Goal: Information Seeking & Learning: Learn about a topic

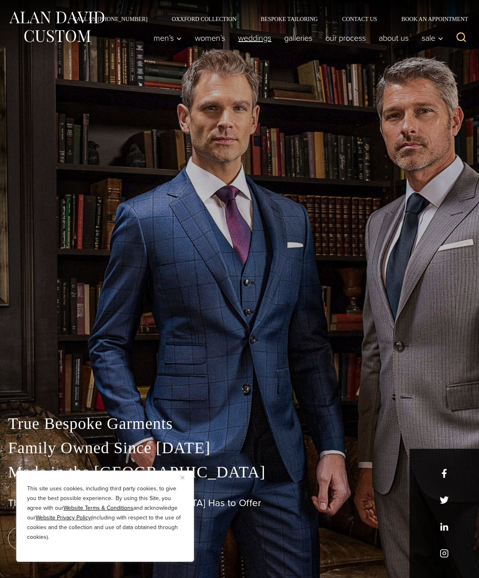
click at [256, 44] on link "weddings" at bounding box center [255, 38] width 46 height 16
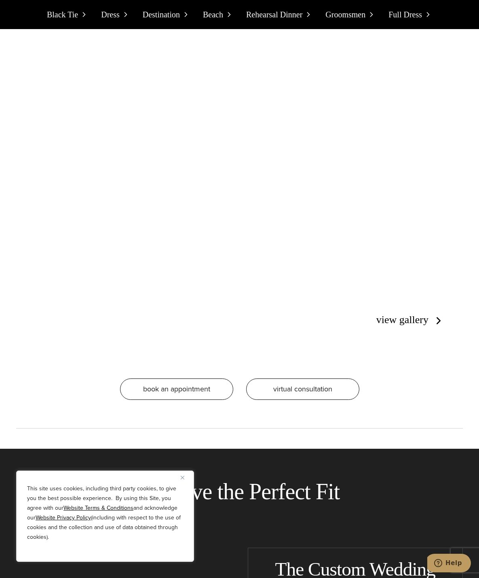
scroll to position [5778, 0]
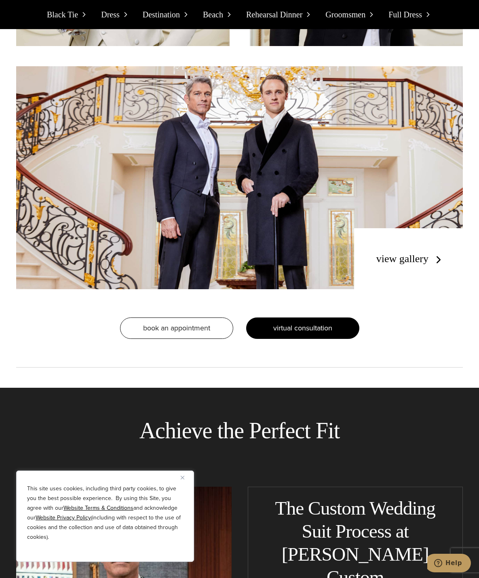
click at [268, 318] on link "virtual consultation" at bounding box center [302, 328] width 113 height 21
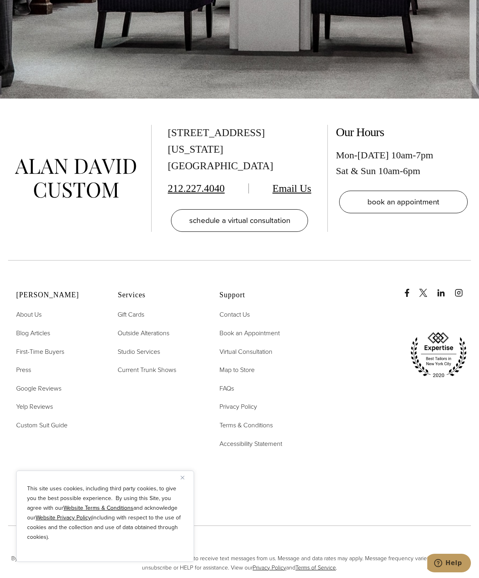
scroll to position [2660, 0]
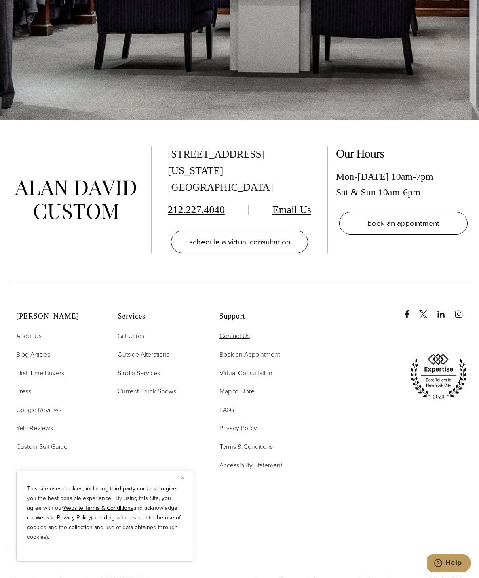
click at [230, 331] on span "Contact Us" at bounding box center [234, 335] width 30 height 9
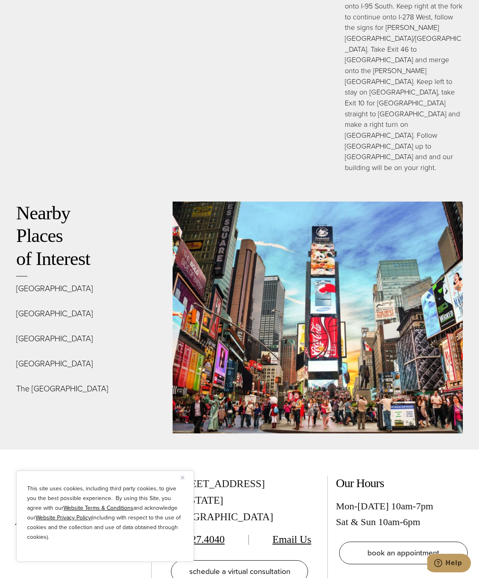
scroll to position [3354, 0]
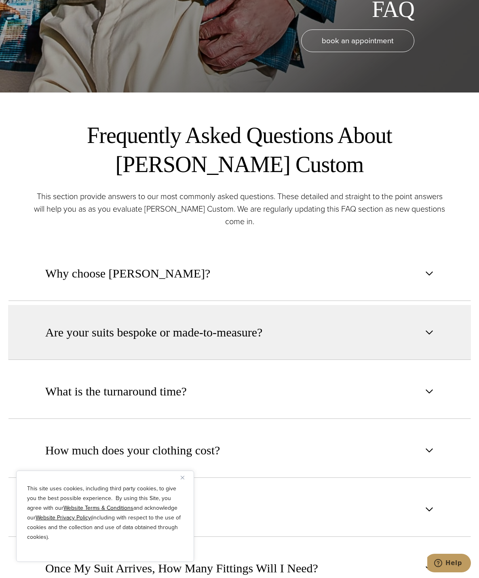
scroll to position [525, 0]
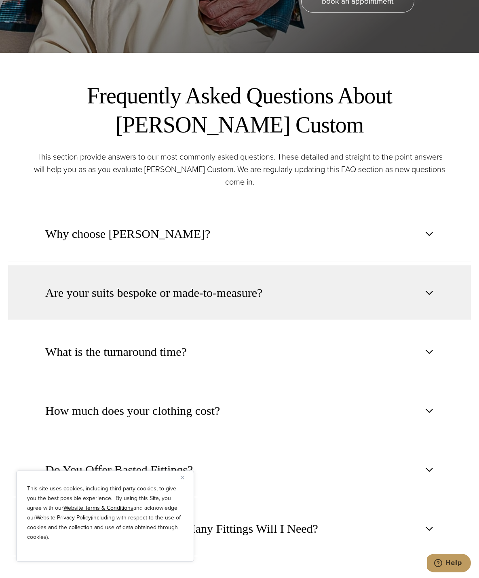
drag, startPoint x: 176, startPoint y: 296, endPoint x: 177, endPoint y: 291, distance: 5.0
click at [176, 296] on span "Are your suits bespoke or made-to-measure?" at bounding box center [153, 293] width 217 height 18
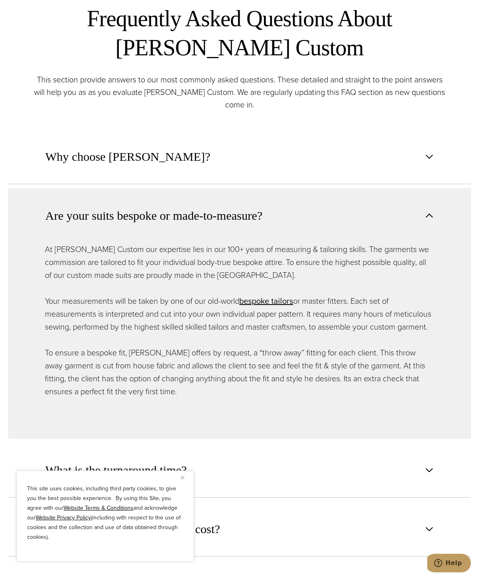
scroll to position [606, 0]
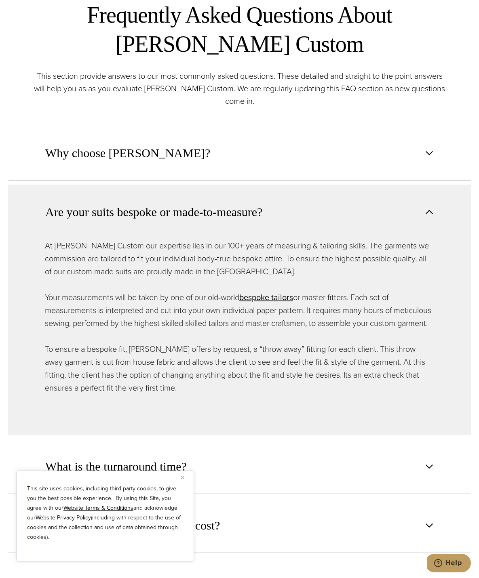
click at [181, 472] on div "This site uses cookies, including third party cookies, to give you the best pos…" at bounding box center [105, 516] width 178 height 91
click at [183, 478] on img "Close" at bounding box center [183, 478] width 4 height 4
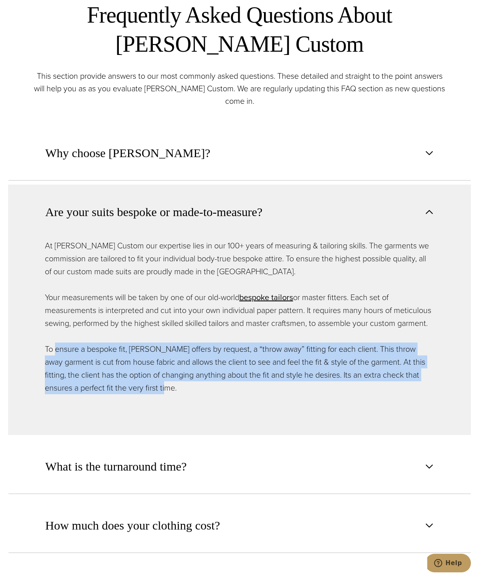
drag, startPoint x: 151, startPoint y: 406, endPoint x: 57, endPoint y: 367, distance: 102.0
click at [57, 367] on p "To ensure a bespoke fit, [PERSON_NAME] offers by request, a “throw away” fittin…" at bounding box center [239, 369] width 389 height 52
drag, startPoint x: 72, startPoint y: 374, endPoint x: 76, endPoint y: 374, distance: 4.8
click at [72, 374] on p "To ensure a bespoke fit, [PERSON_NAME] offers by request, a “throw away” fittin…" at bounding box center [239, 369] width 389 height 52
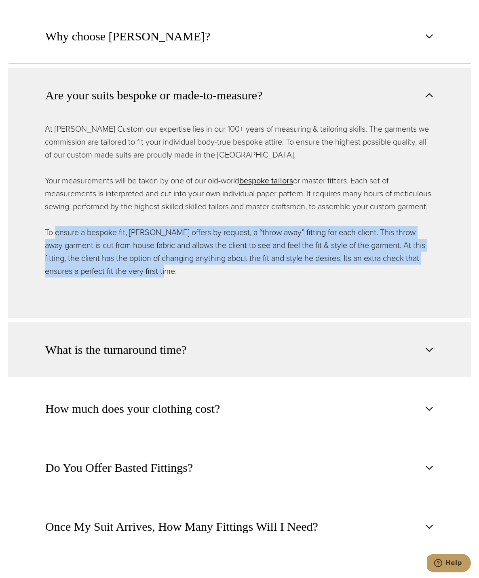
scroll to position [727, 0]
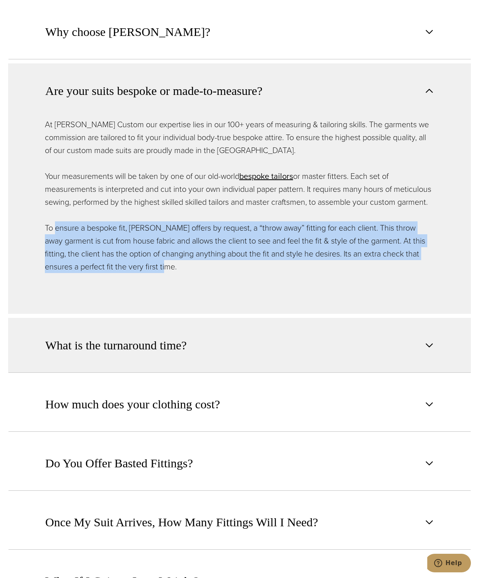
click at [140, 354] on span "What is the turnaround time?" at bounding box center [115, 346] width 141 height 18
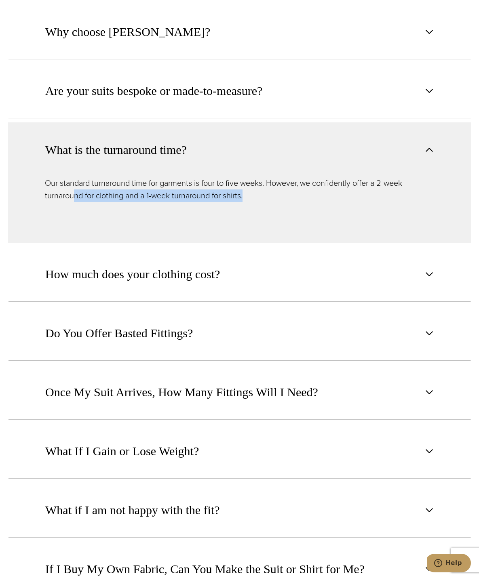
drag, startPoint x: 76, startPoint y: 196, endPoint x: 247, endPoint y: 195, distance: 170.9
click at [247, 195] on p "Our standard turnaround time for garments is four to five weeks. However, we co…" at bounding box center [239, 189] width 389 height 25
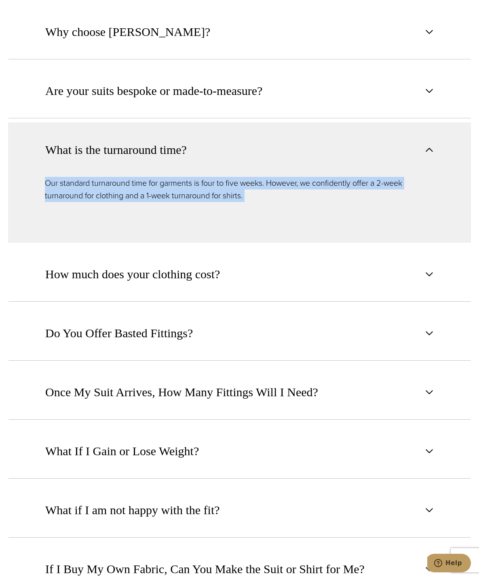
drag, startPoint x: 247, startPoint y: 195, endPoint x: 48, endPoint y: 185, distance: 199.1
click at [48, 185] on p "Our standard turnaround time for garments is four to five weeks. However, we co…" at bounding box center [239, 189] width 389 height 25
click at [57, 185] on p "Our standard turnaround time for garments is four to five weeks. However, we co…" at bounding box center [239, 189] width 389 height 25
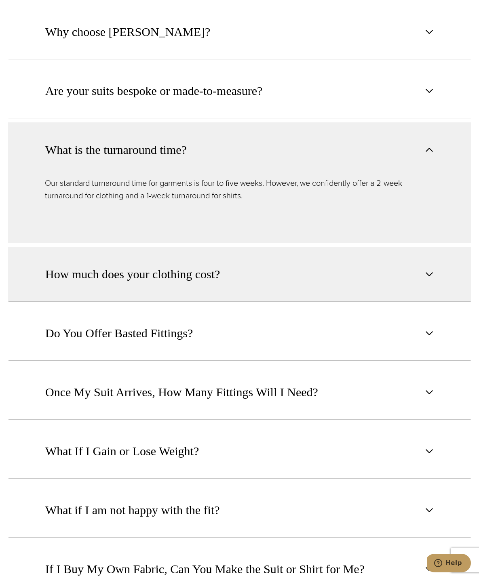
click at [122, 274] on span "How much does your clothing cost?" at bounding box center [132, 274] width 175 height 18
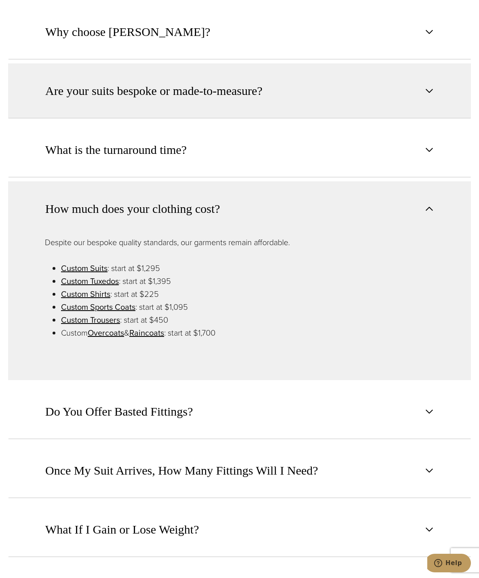
click at [163, 88] on span "Are your suits bespoke or made-to-measure?" at bounding box center [153, 91] width 217 height 18
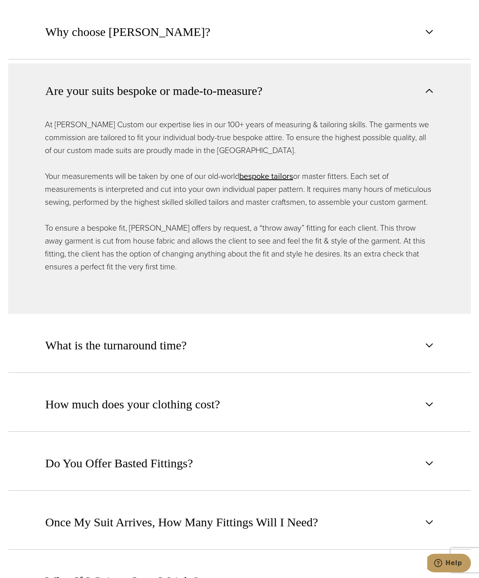
click at [256, 92] on span "Are your suits bespoke or made-to-measure?" at bounding box center [153, 91] width 217 height 18
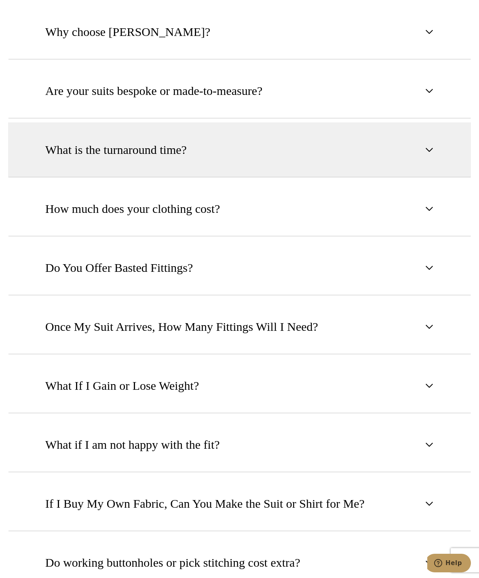
click at [135, 151] on span "What is the turnaround time?" at bounding box center [115, 150] width 141 height 18
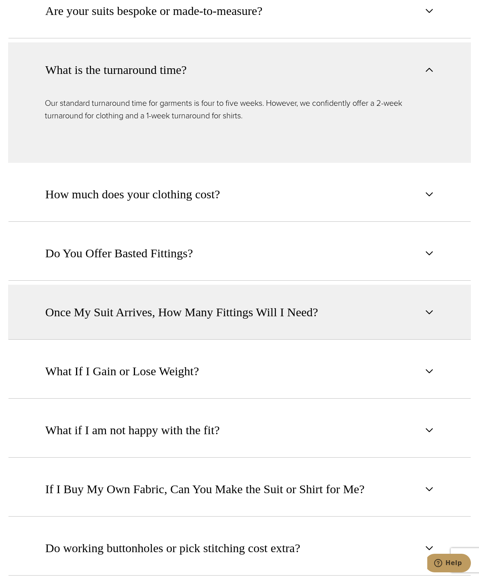
scroll to position [808, 0]
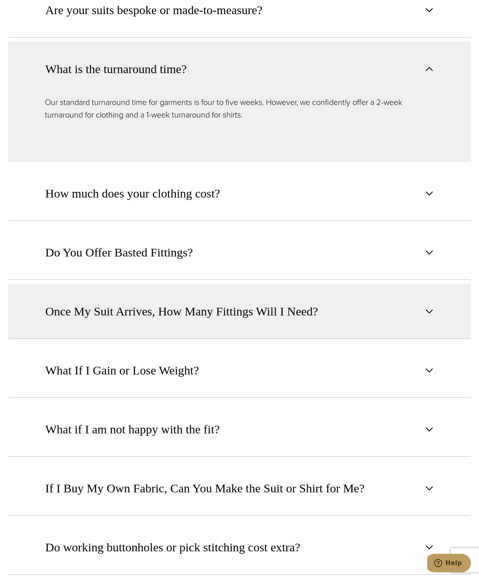
click at [223, 304] on span "Once My Suit Arrives, How Many Fittings Will I Need?" at bounding box center [181, 312] width 273 height 18
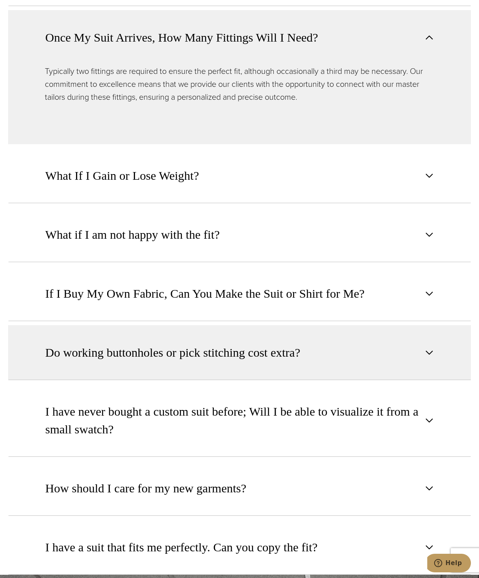
scroll to position [1131, 0]
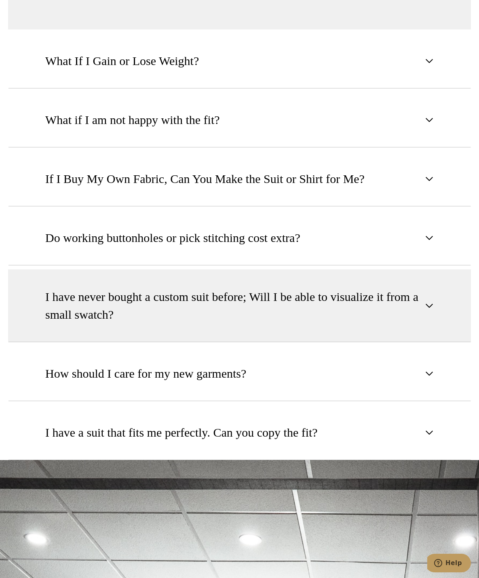
click at [142, 298] on span "I have never bought a custom suit before; Will I be able to visualize it from a…" at bounding box center [232, 306] width 375 height 36
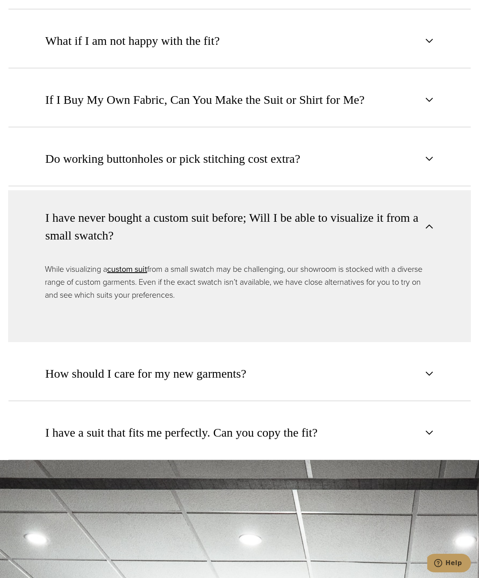
click at [123, 227] on span "I have never bought a custom suit before; Will I be able to visualize it from a…" at bounding box center [232, 227] width 375 height 36
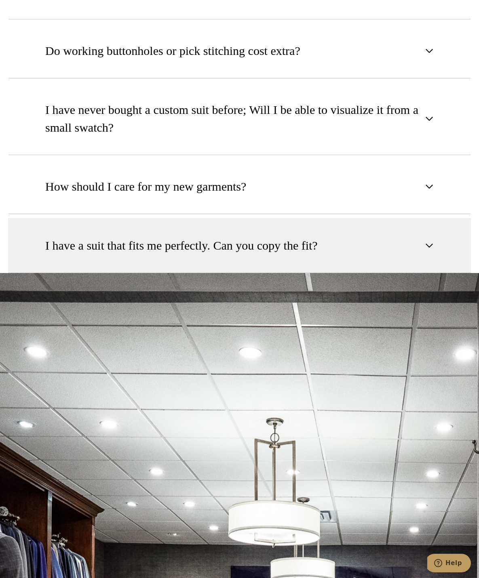
scroll to position [1253, 0]
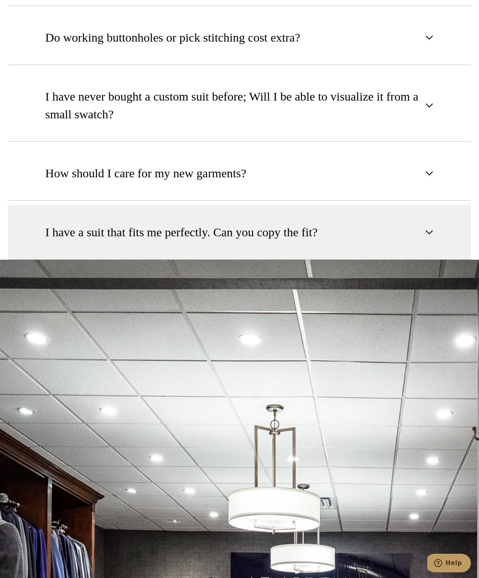
click at [142, 229] on span "I have a suit that fits me perfectly. Can you copy the fit?" at bounding box center [181, 232] width 272 height 18
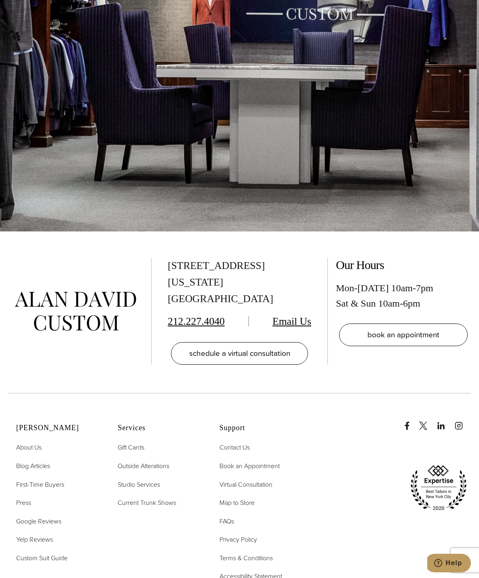
scroll to position [0, 0]
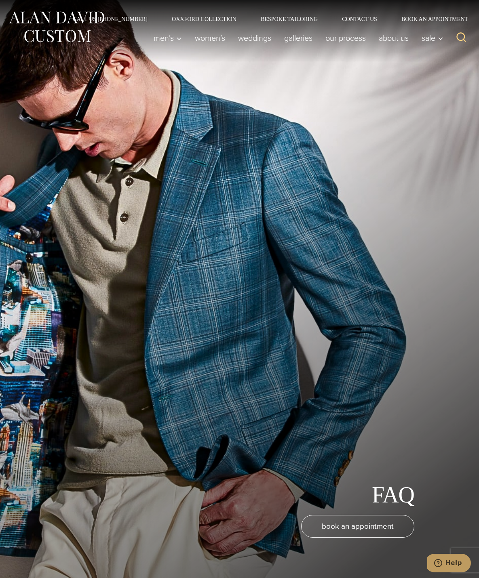
drag, startPoint x: 130, startPoint y: 217, endPoint x: 119, endPoint y: -48, distance: 266.1
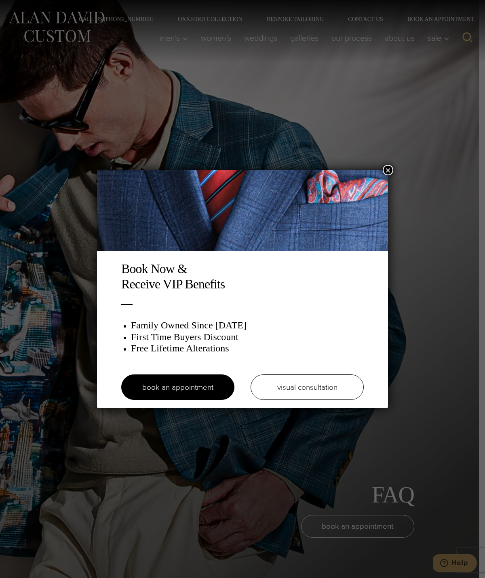
click at [386, 169] on button "×" at bounding box center [388, 170] width 11 height 11
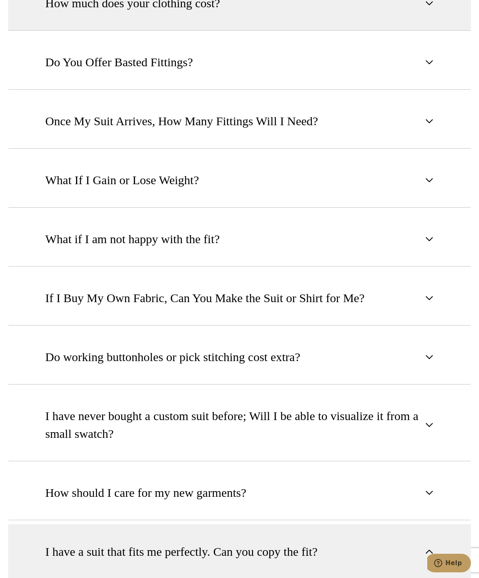
scroll to position [808, 0]
